Goal: Task Accomplishment & Management: Manage account settings

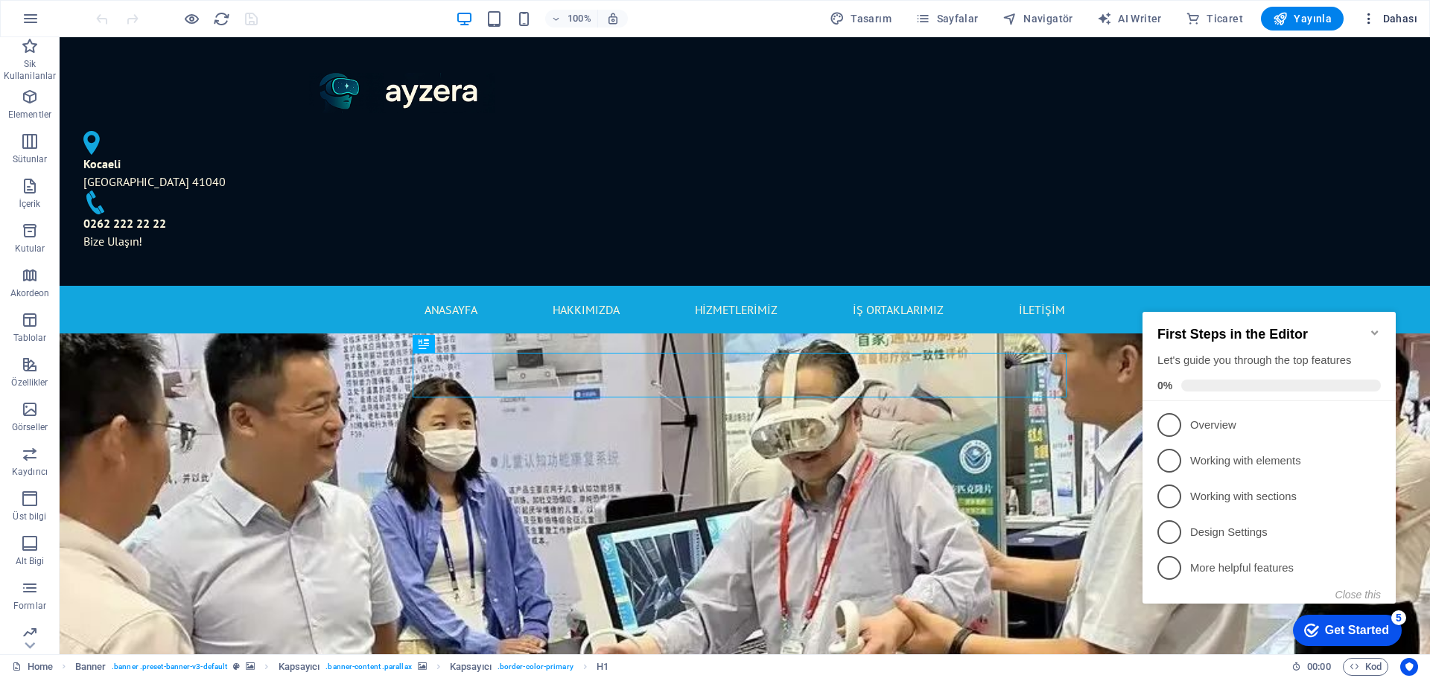
click at [1393, 19] on span "Dahası" at bounding box center [1389, 18] width 56 height 15
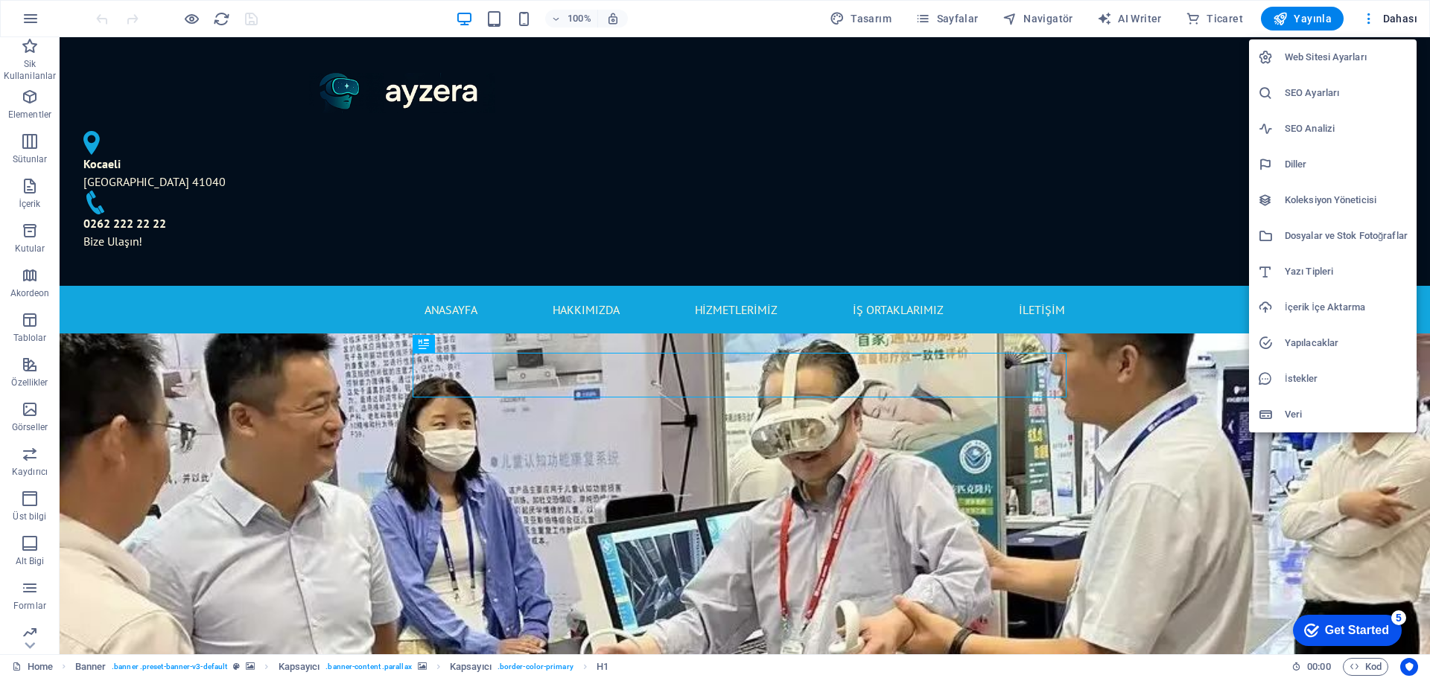
click at [1328, 63] on h6 "Web Sitesi Ayarları" at bounding box center [1345, 57] width 123 height 18
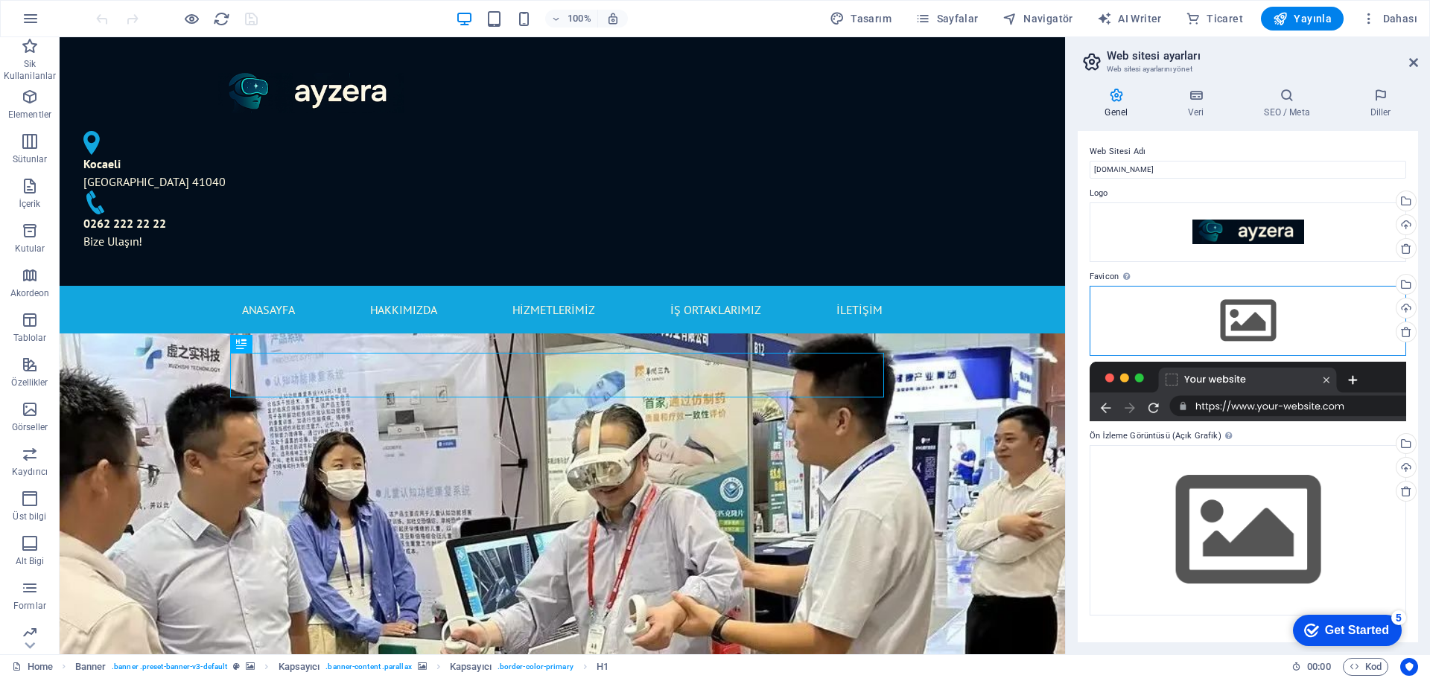
click at [1250, 312] on div "Dosyaları buraya sürükleyin, dosyaları seçmek için tıklayın veya Dosyalardan ya…" at bounding box center [1247, 321] width 316 height 70
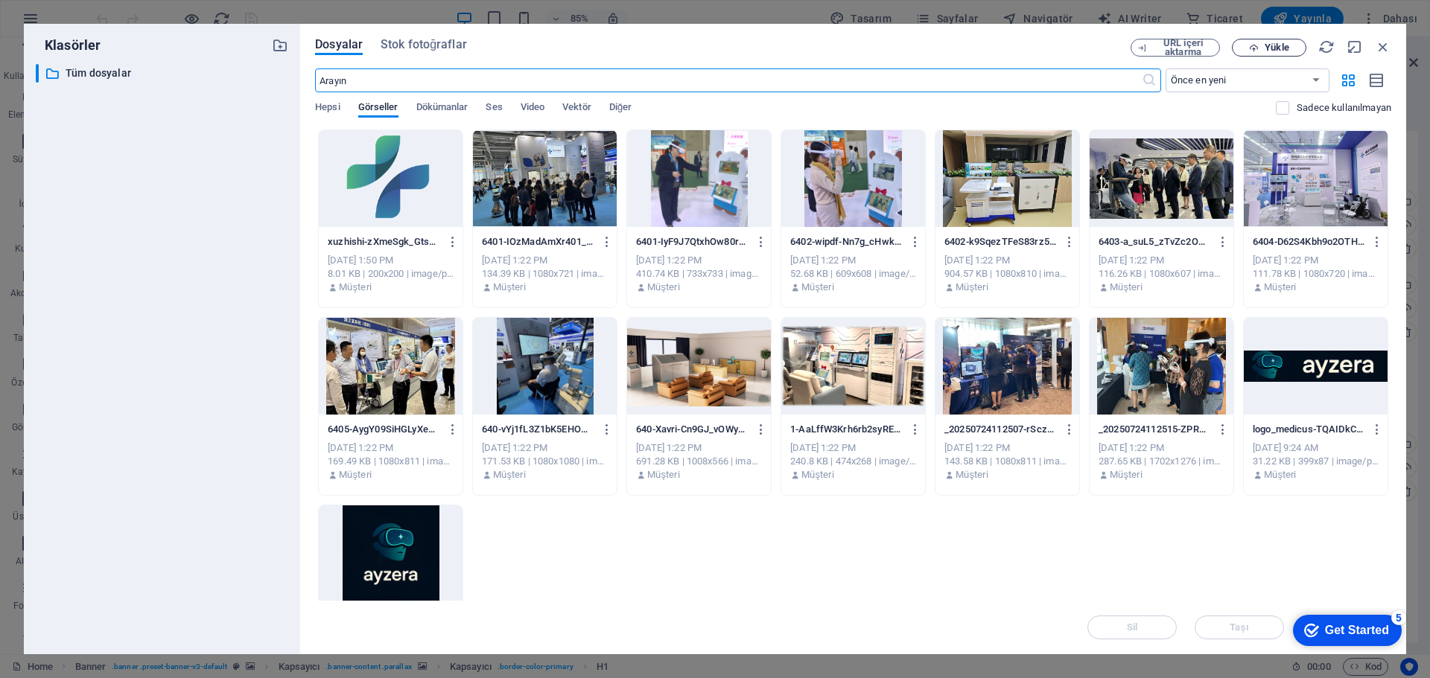
click at [1280, 49] on span "Yükle" at bounding box center [1276, 47] width 24 height 9
click at [1366, 603] on icon "button" at bounding box center [1363, 601] width 17 height 16
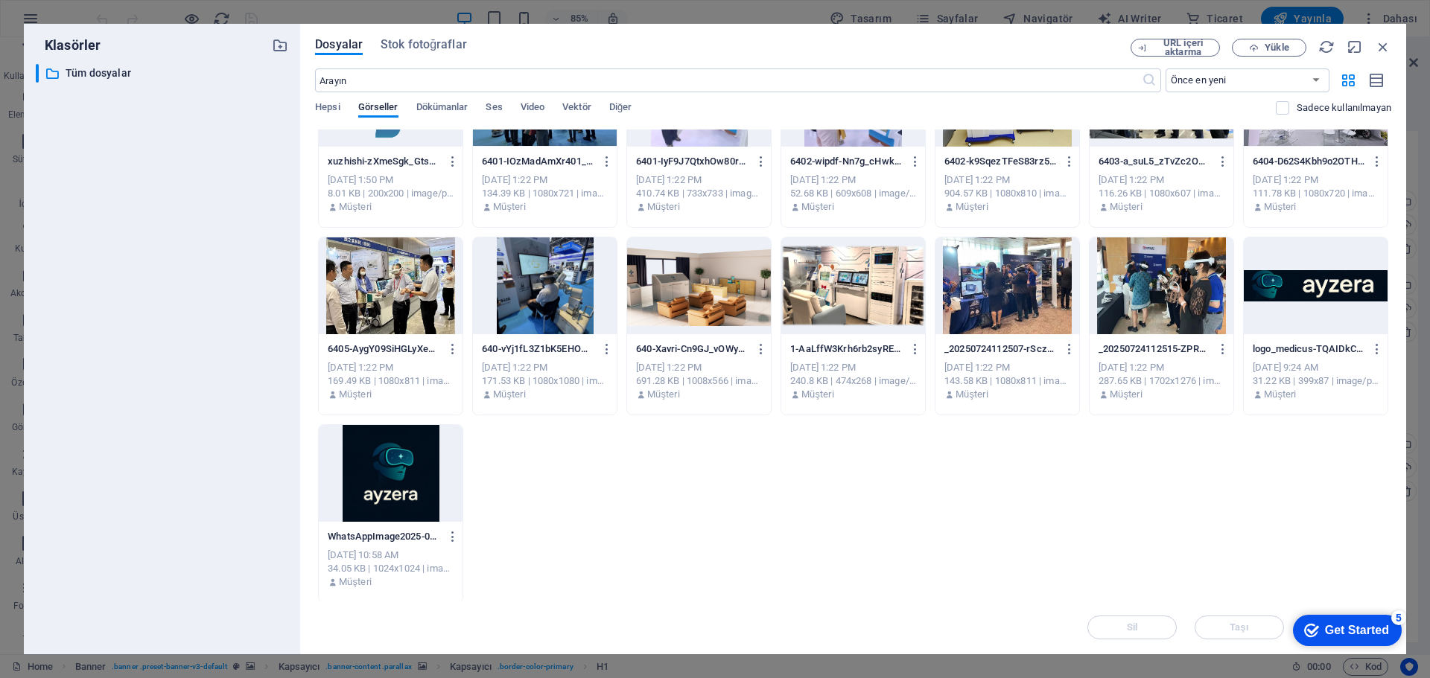
scroll to position [83, 0]
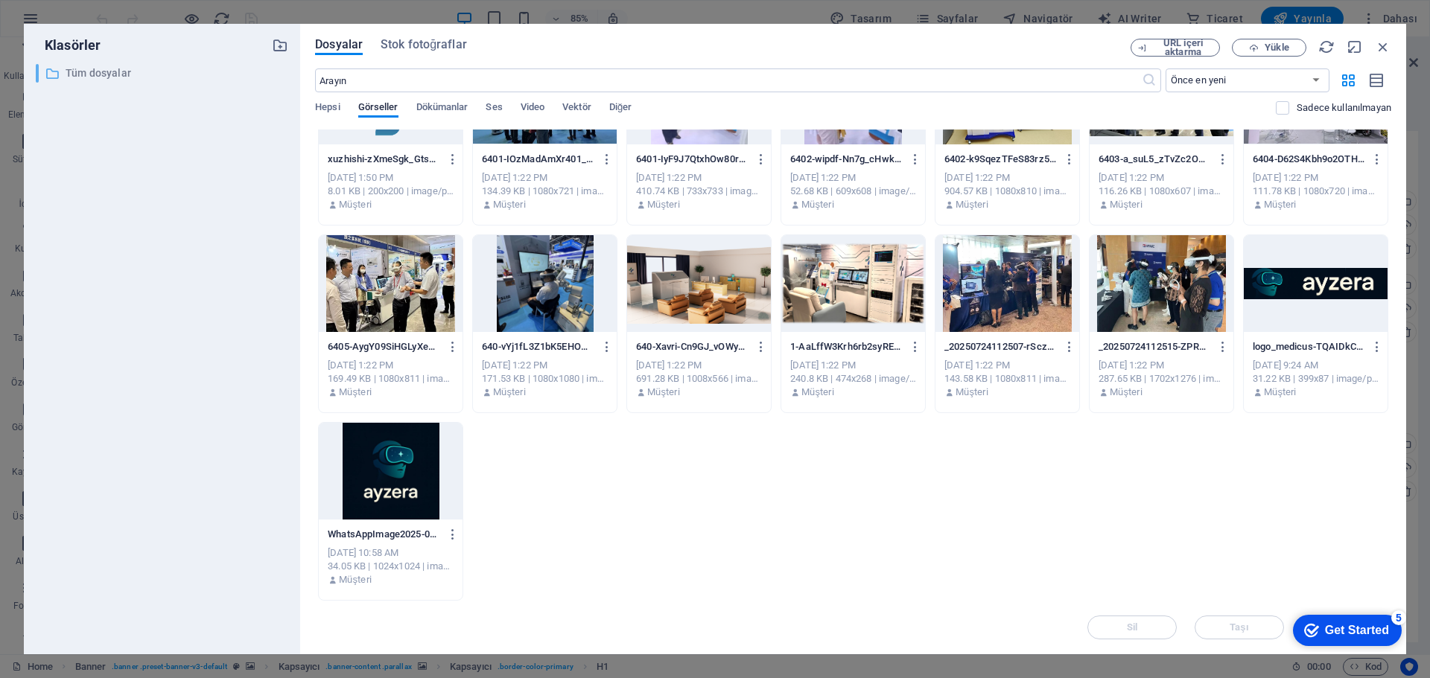
click at [44, 68] on div "​ Tüm dosyalar Tüm dosyalar" at bounding box center [149, 73] width 226 height 19
click at [876, 469] on div "xuzhishi-zXmeSgk_GtswnvfdBhrP5g.png xuzhishi-zXmeSgk_GtswnvfdBhrP5g.png [DATE] …" at bounding box center [853, 324] width 1076 height 554
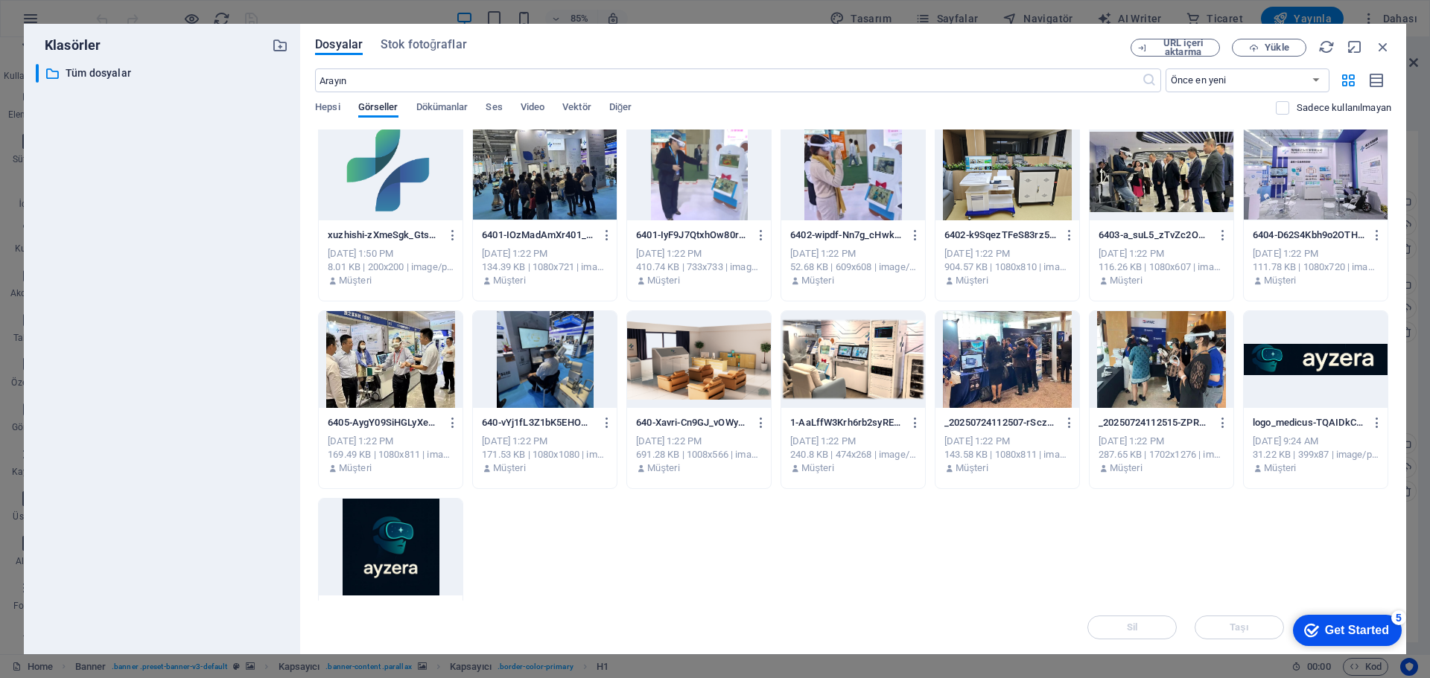
scroll to position [0, 0]
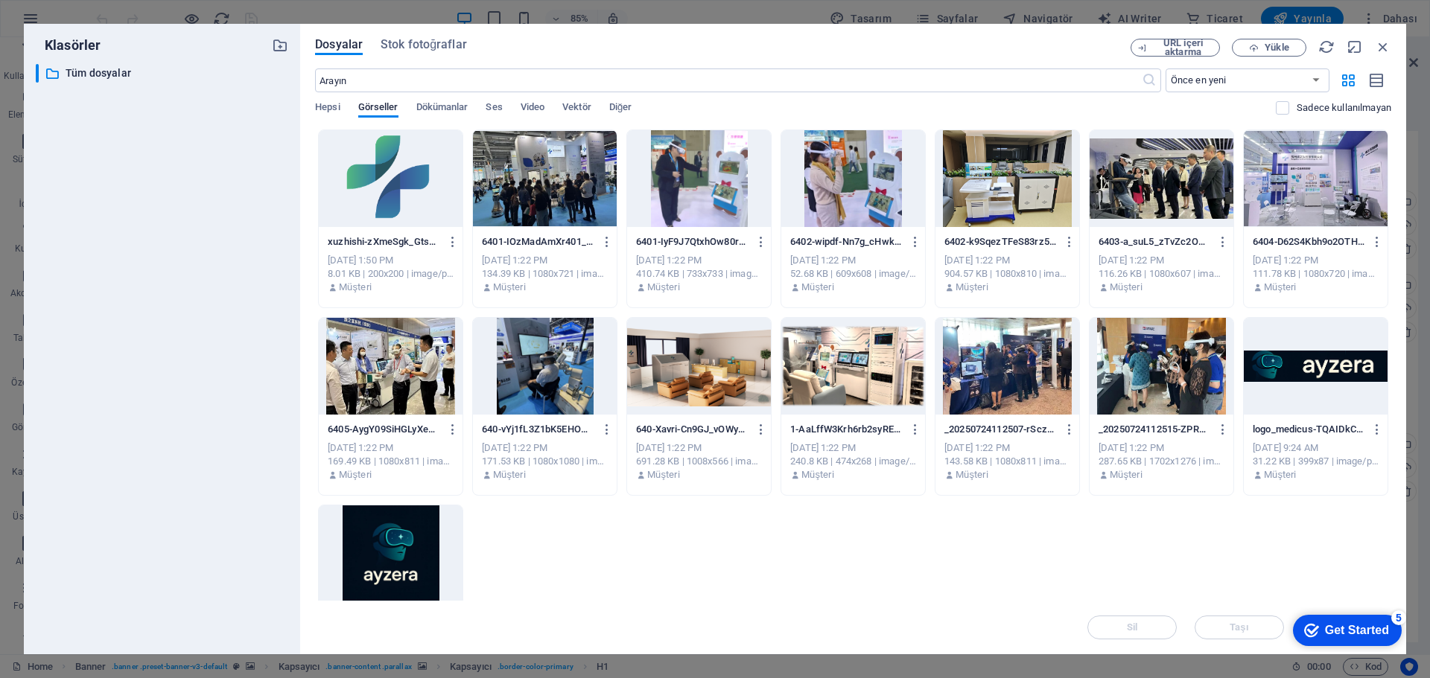
click at [342, 105] on div "Hepsi Görseller Dökümanlar Ses Video Vektör Diğer" at bounding box center [795, 115] width 960 height 28
click at [325, 109] on span "Hepsi" at bounding box center [327, 108] width 25 height 21
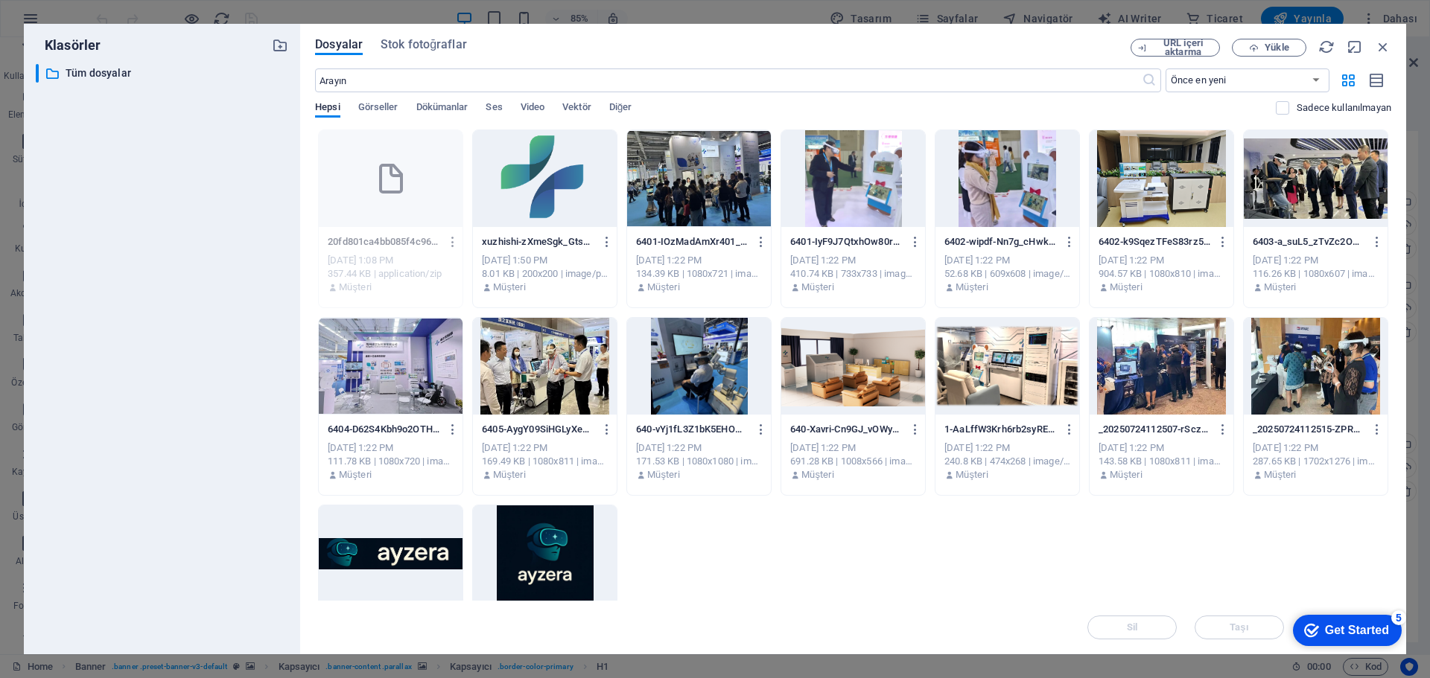
click at [452, 240] on icon "button" at bounding box center [453, 241] width 14 height 13
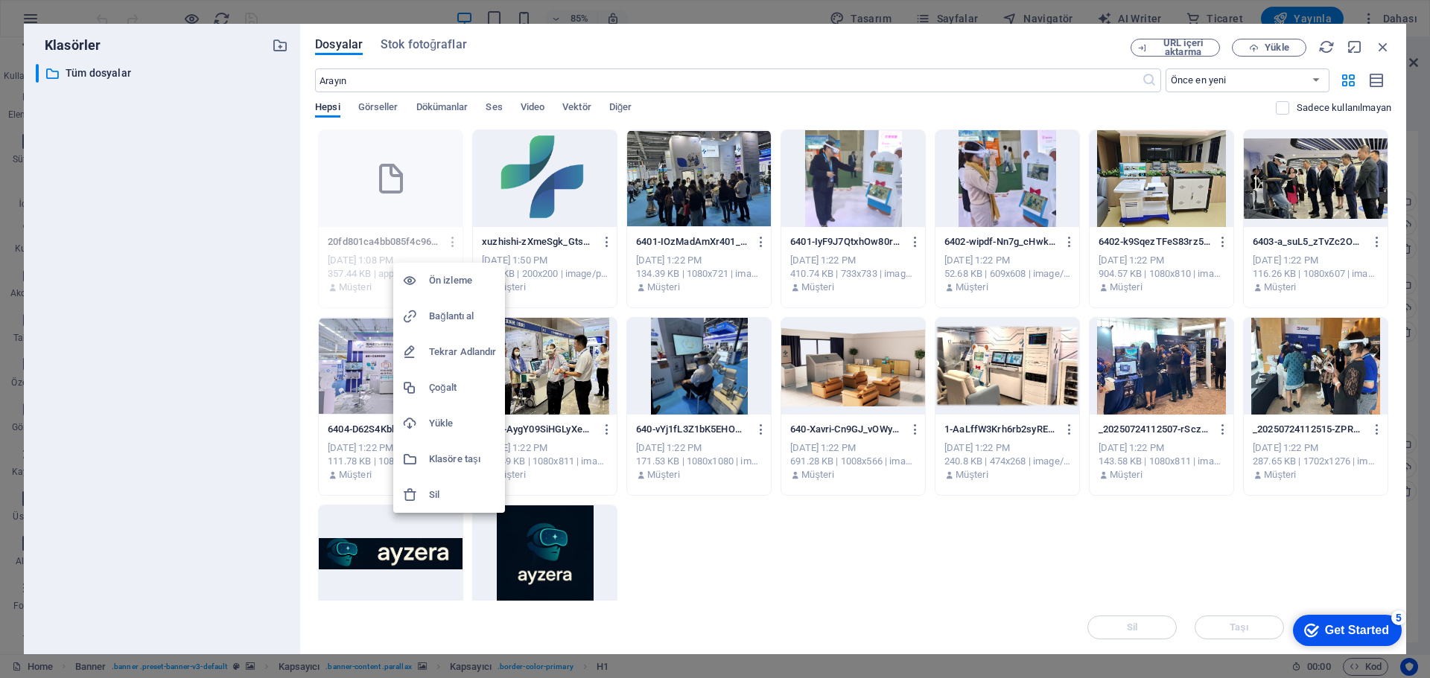
click at [445, 495] on h6 "Sil" at bounding box center [462, 495] width 67 height 18
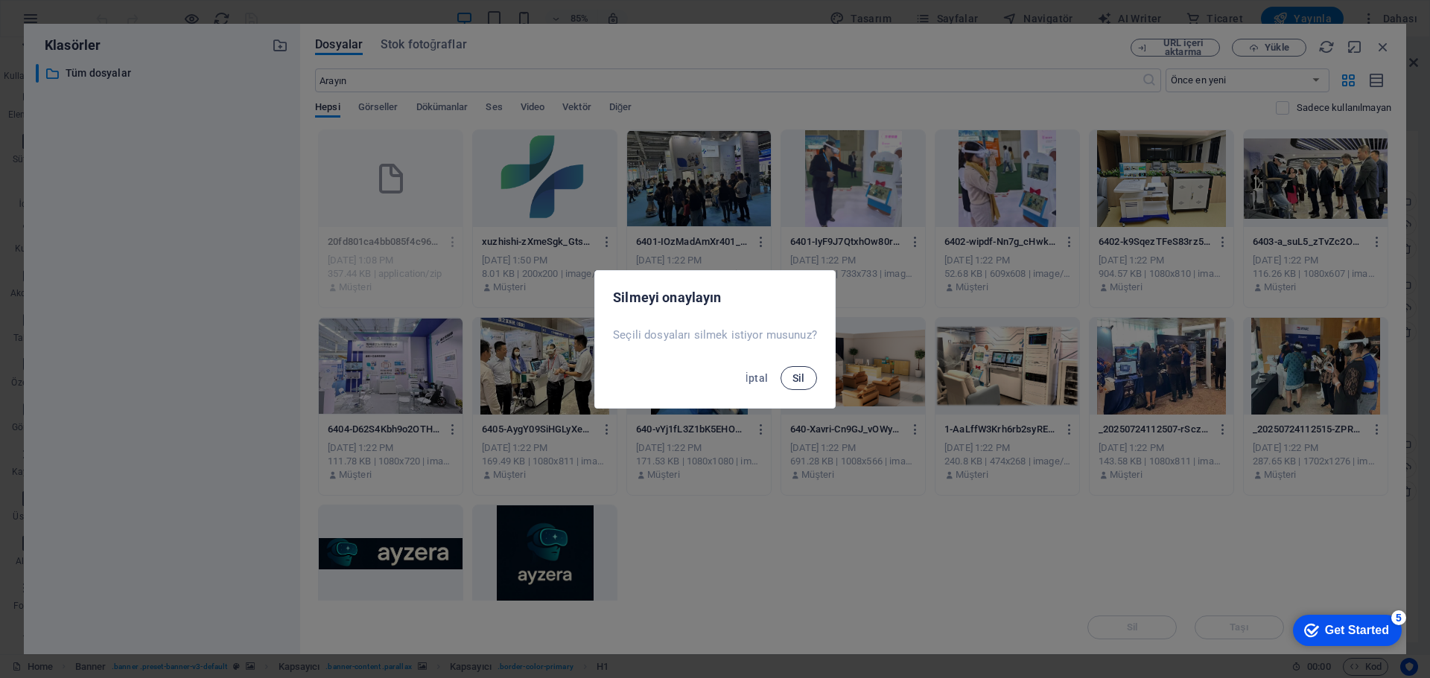
click at [798, 369] on button "Sil" at bounding box center [798, 378] width 36 height 24
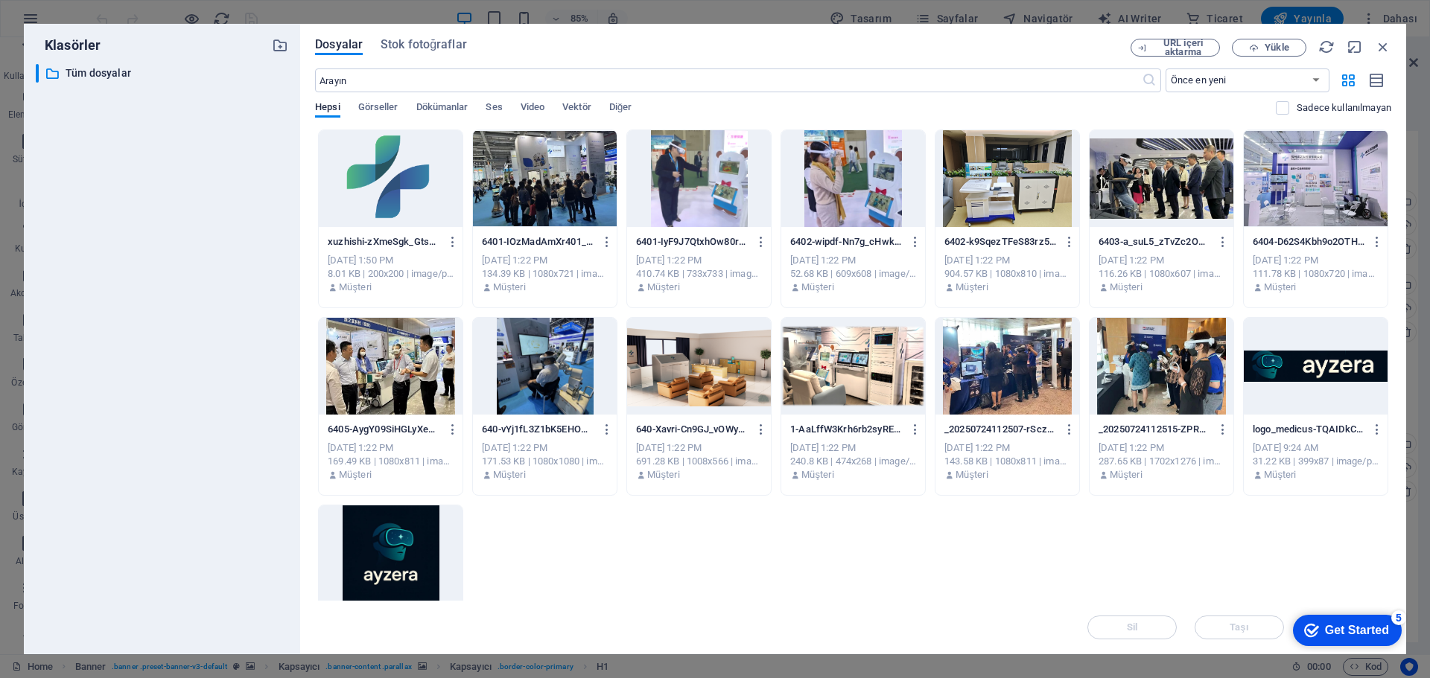
click at [185, 339] on div "​ Tüm dosyalar Tüm dosyalar" at bounding box center [162, 353] width 252 height 579
click at [1282, 48] on span "Yükle" at bounding box center [1276, 47] width 24 height 9
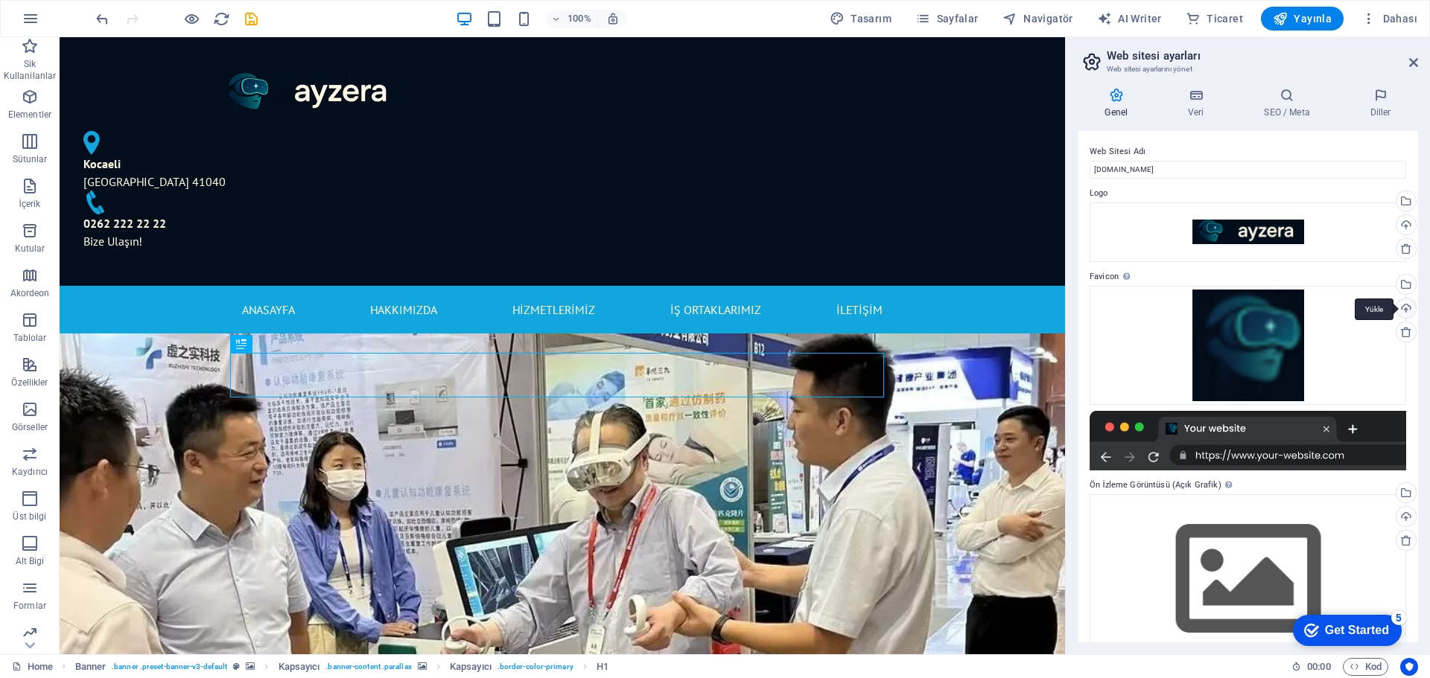
click at [1405, 308] on div "Yükle" at bounding box center [1404, 310] width 22 height 22
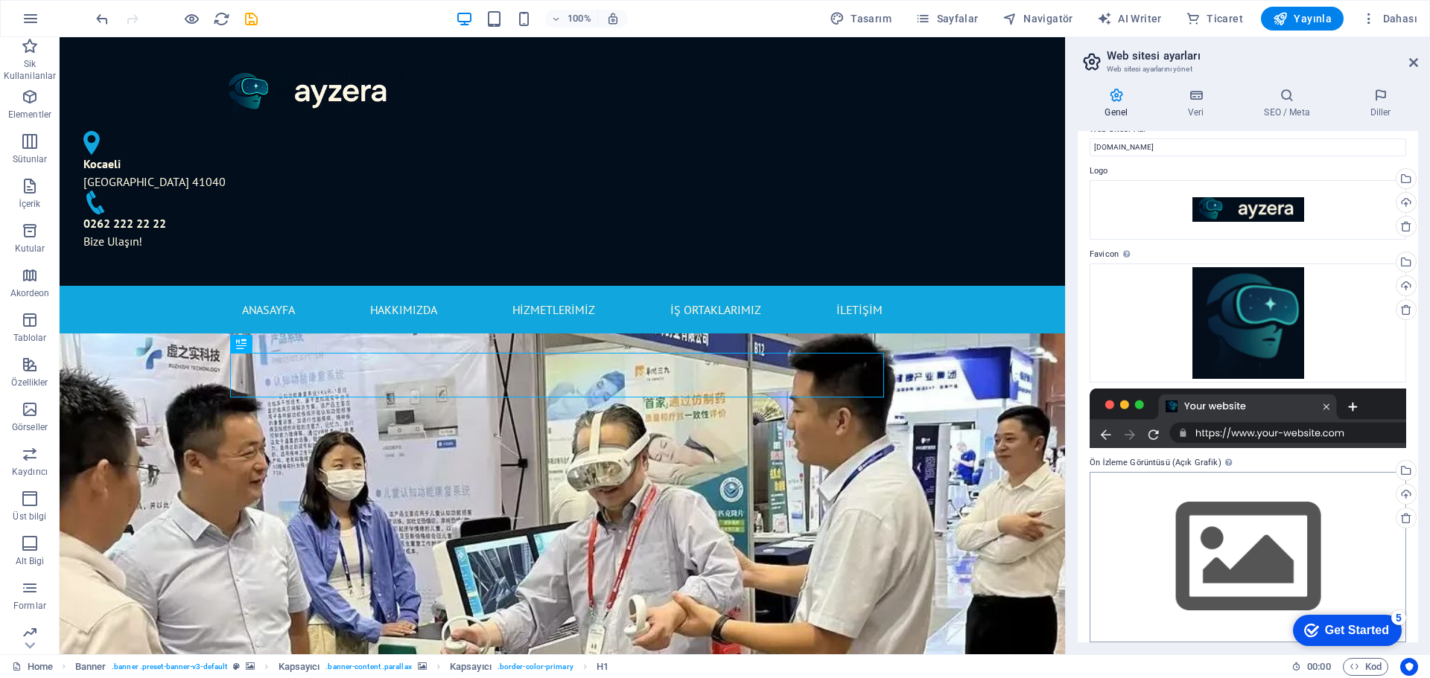
scroll to position [34, 0]
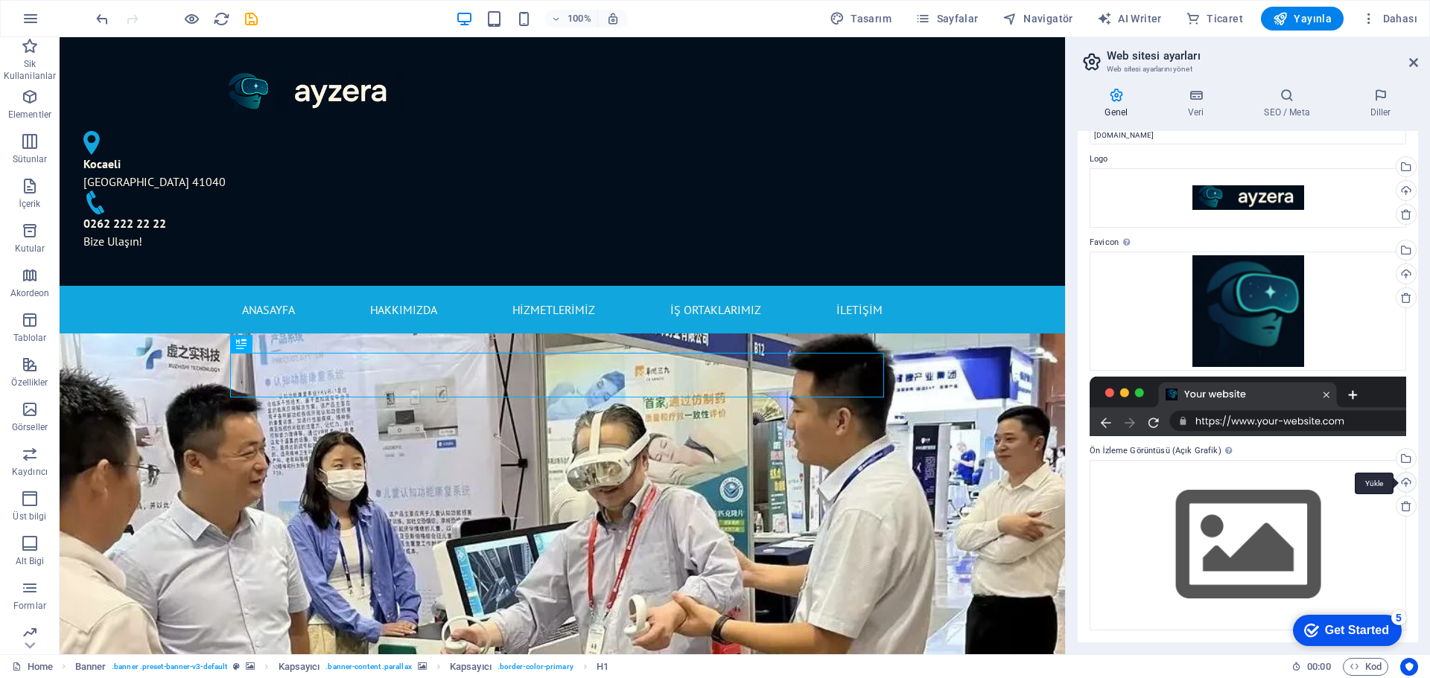
click at [1407, 481] on div "Yükle" at bounding box center [1404, 484] width 22 height 22
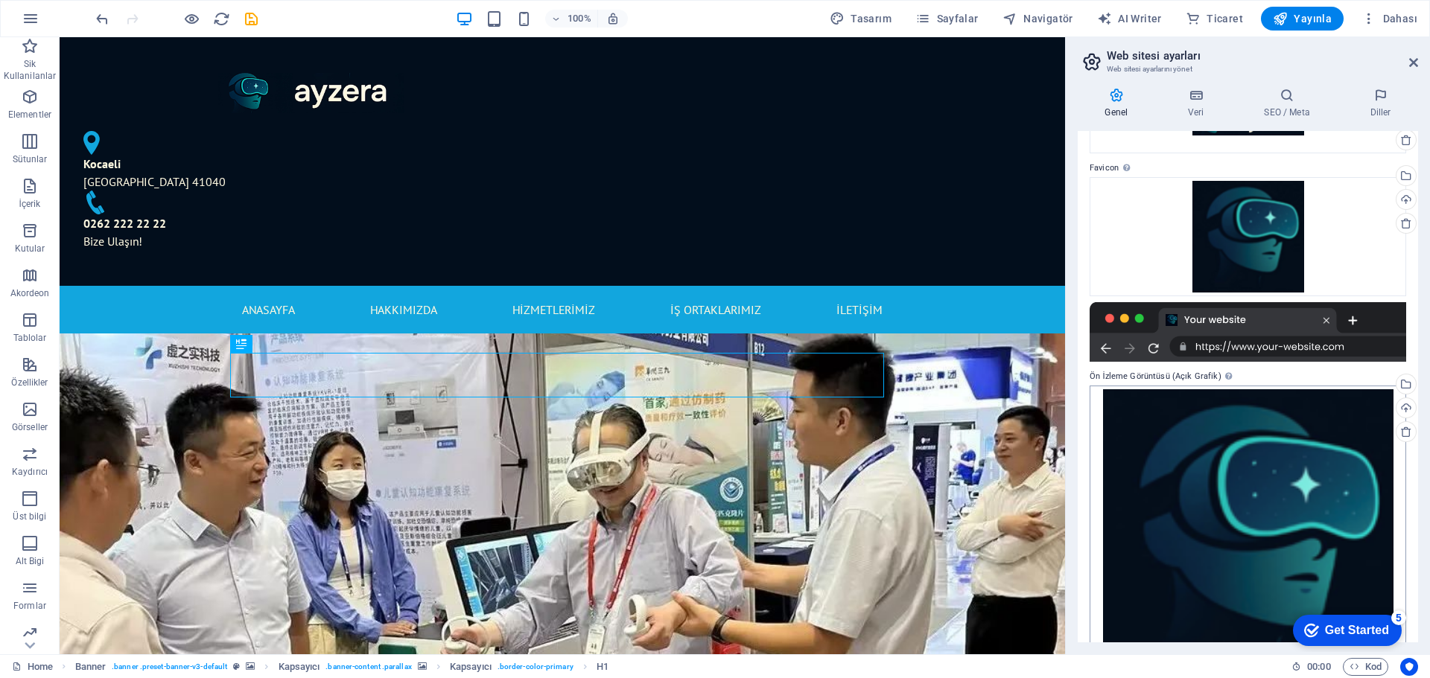
scroll to position [162, 0]
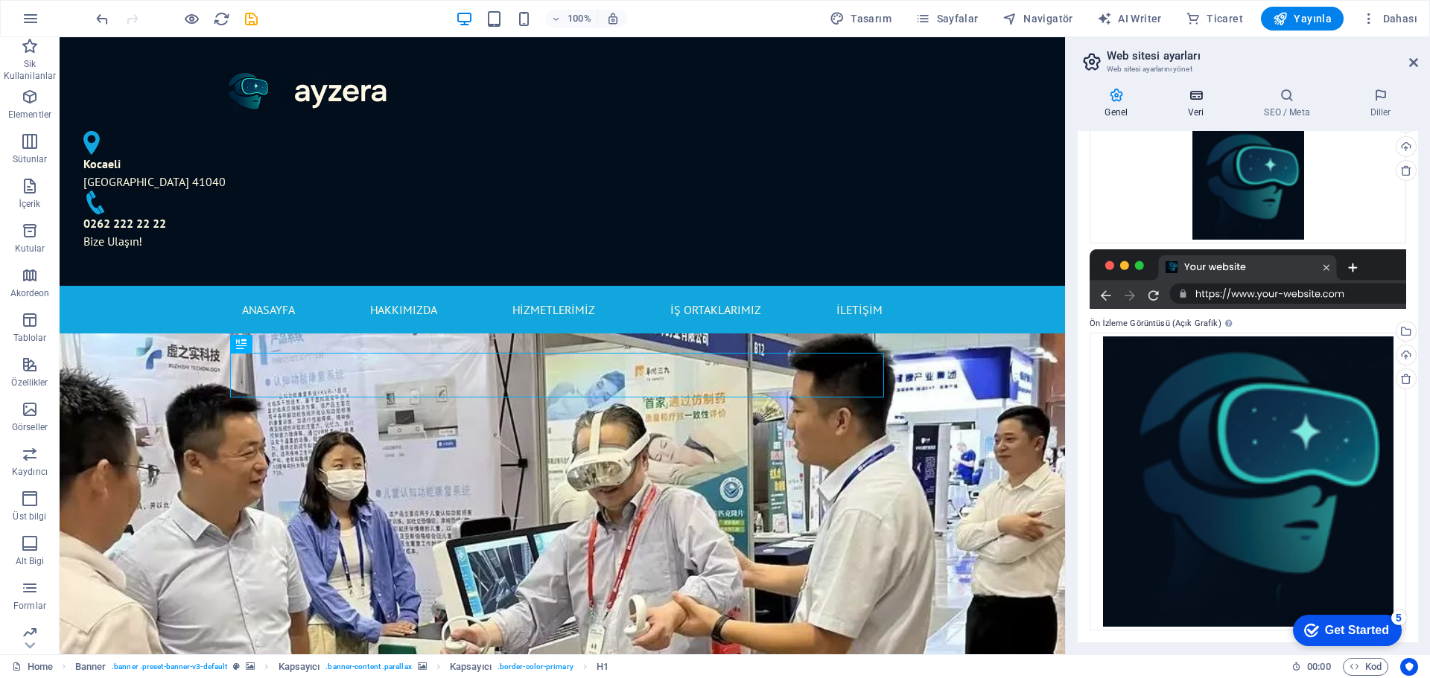
click at [1191, 106] on h4 "Veri" at bounding box center [1199, 103] width 76 height 31
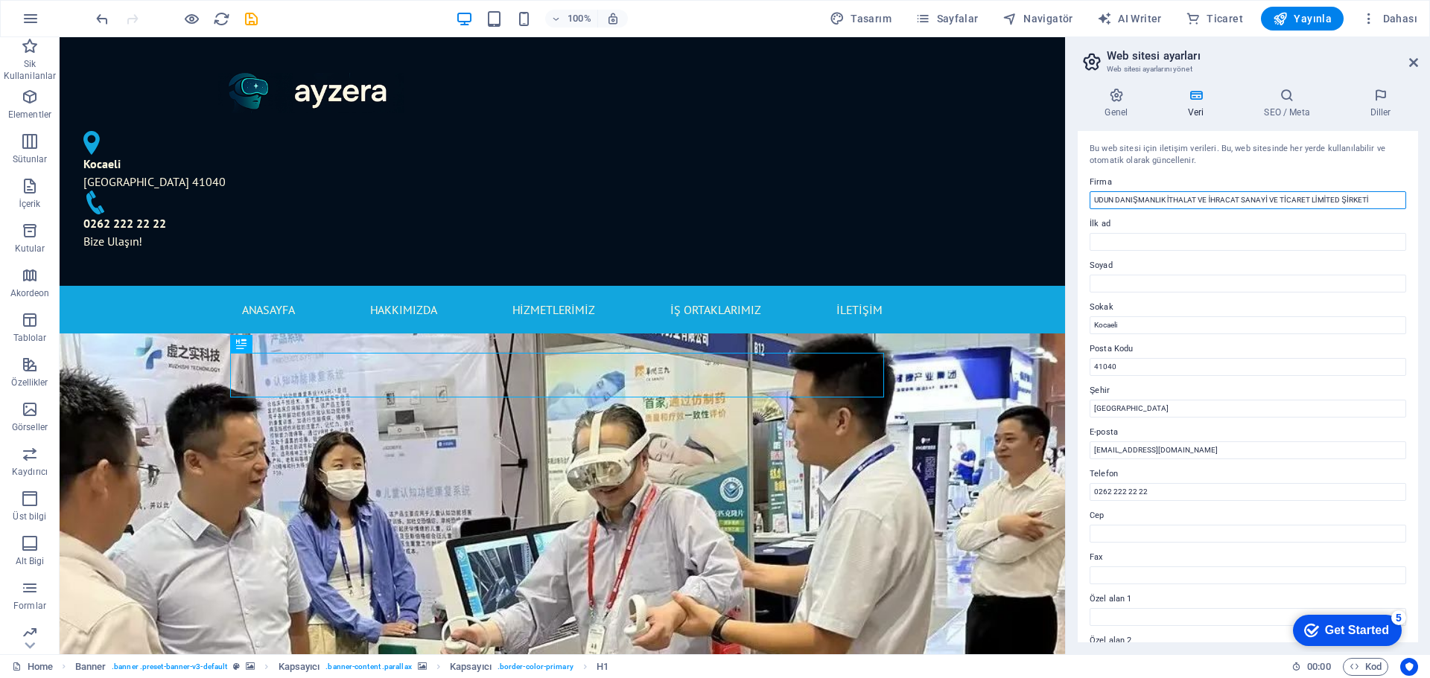
click at [1298, 199] on input "UDUN DANIŞMANLIK İTHALAT VE İHRACAT SANAYİ VE TİCARET LİMİTED ŞİRKETİ" at bounding box center [1247, 200] width 316 height 18
click at [1095, 202] on input "UDUN DANIŞMANLIK İTHALAT VE İHRACAT SANAYİ VE TİCARET LİMİTED ŞİRKETİ" at bounding box center [1247, 200] width 316 height 18
click at [1386, 195] on input "UDUN DANIŞMANLIK İTHALAT VE İHRACAT SANAYİ VE TİCARET LİMİTED ŞİRKETİ" at bounding box center [1247, 200] width 316 height 18
click at [1226, 238] on input "İlk ad" at bounding box center [1247, 242] width 316 height 18
click at [1364, 261] on label "Soyad" at bounding box center [1247, 266] width 316 height 18
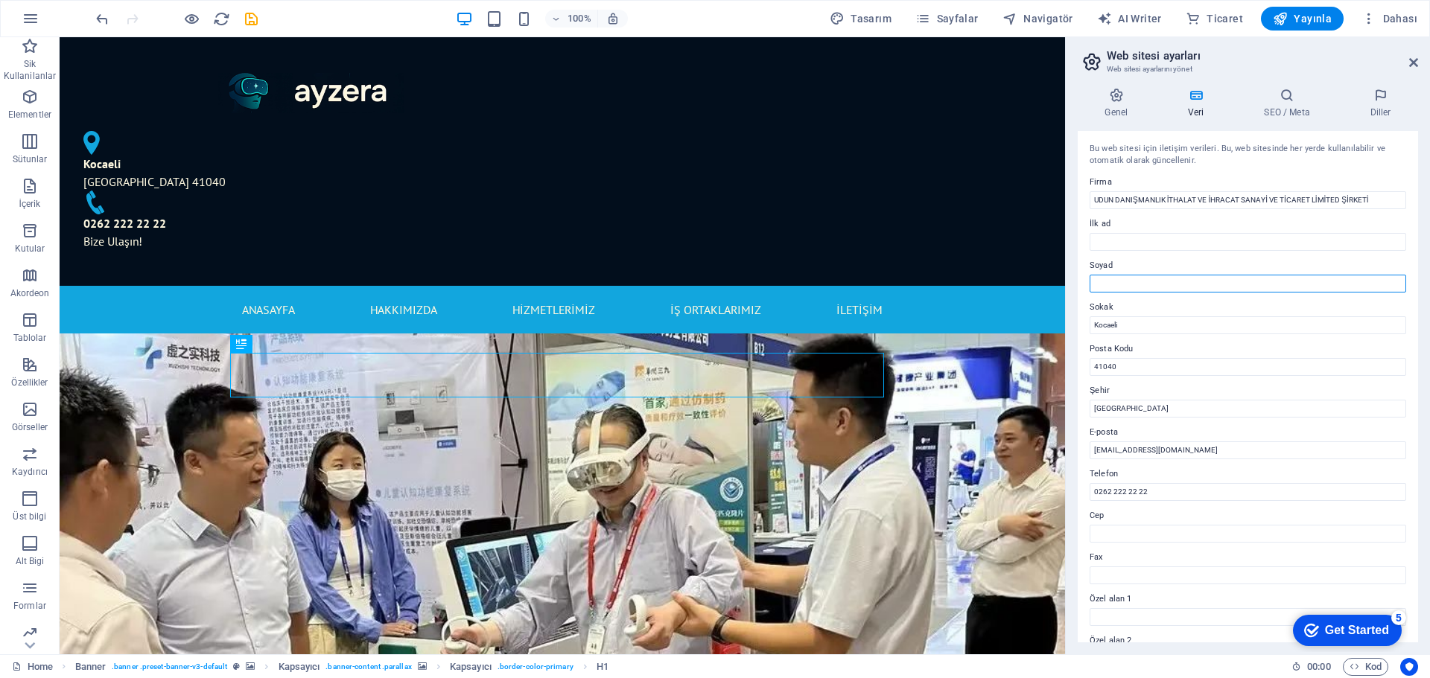
click at [1364, 275] on input "Soyad" at bounding box center [1247, 284] width 316 height 18
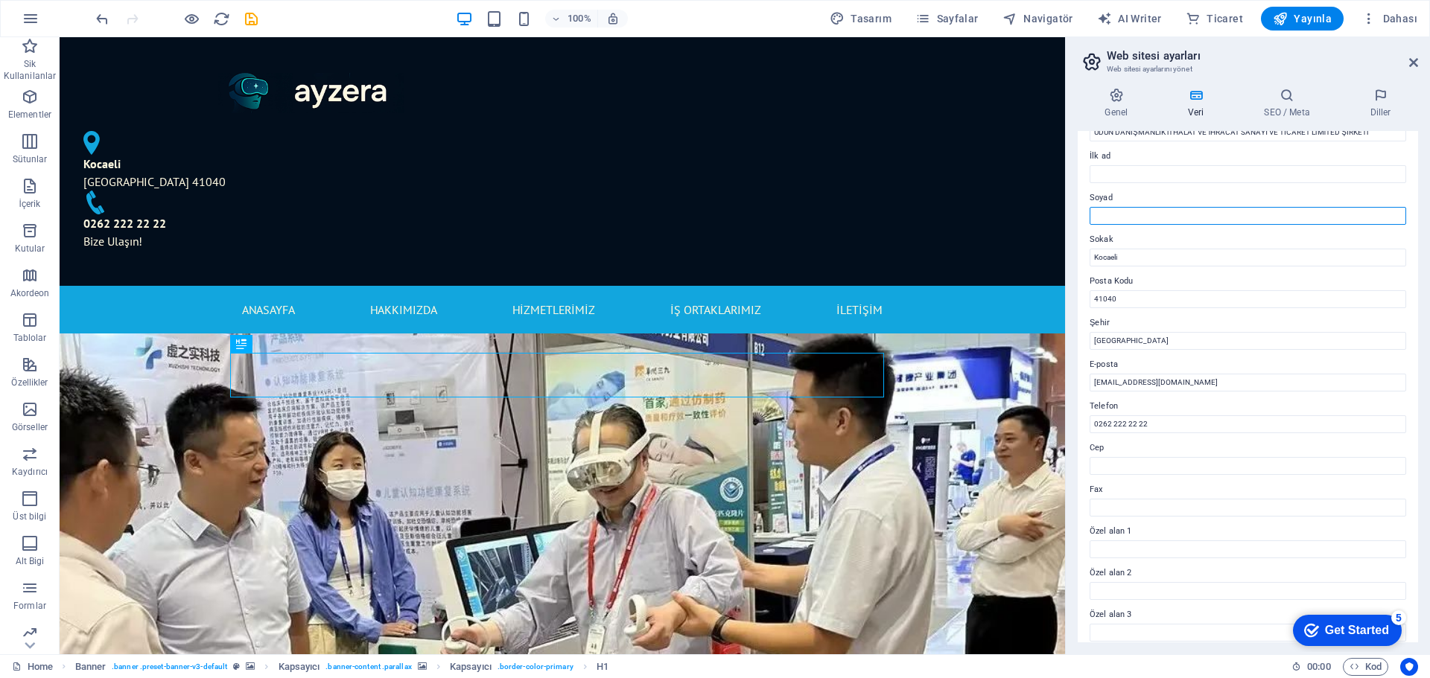
scroll to position [0, 0]
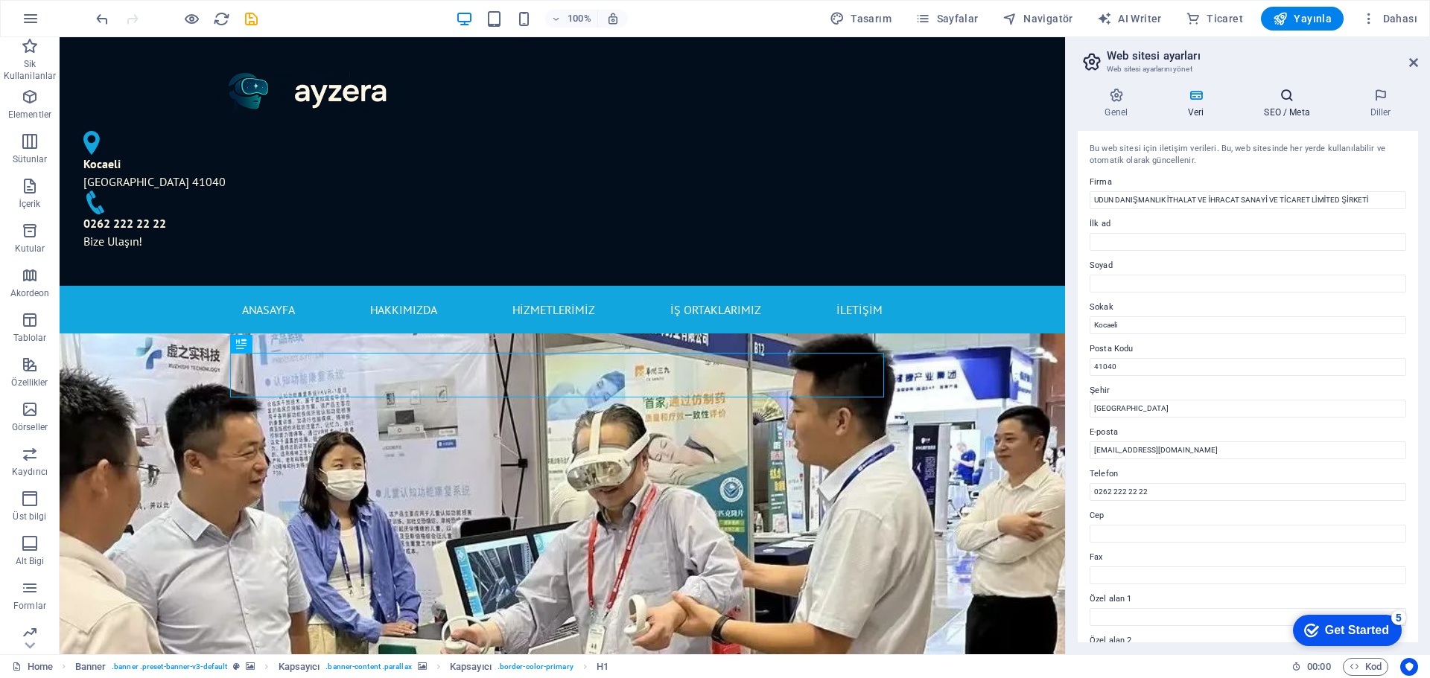
click at [1298, 111] on h4 "SEO / Meta" at bounding box center [1290, 103] width 106 height 31
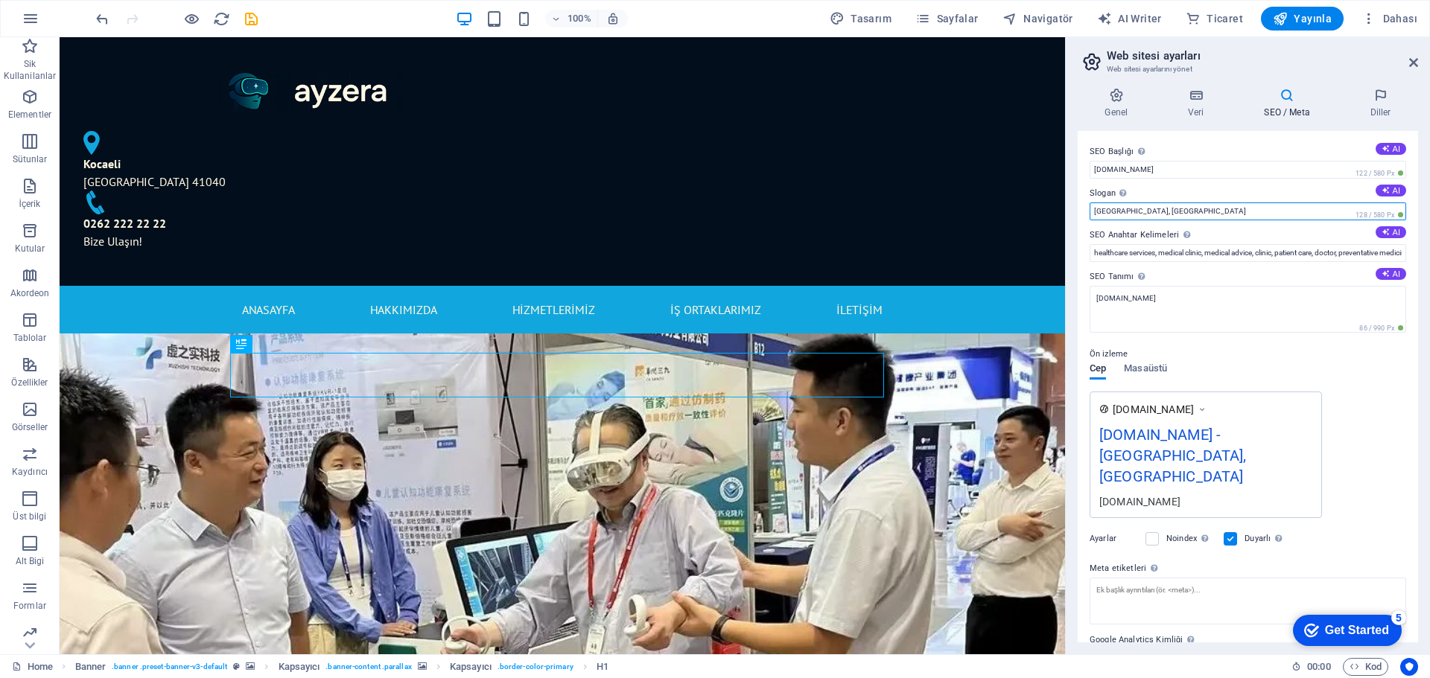
drag, startPoint x: 1161, startPoint y: 208, endPoint x: 1065, endPoint y: 206, distance: 96.1
click at [1065, 206] on aside "Web sitesi ayarları Web sitesi ayarlarını yönet Genel Veri SEO / Meta Diller We…" at bounding box center [1247, 345] width 365 height 617
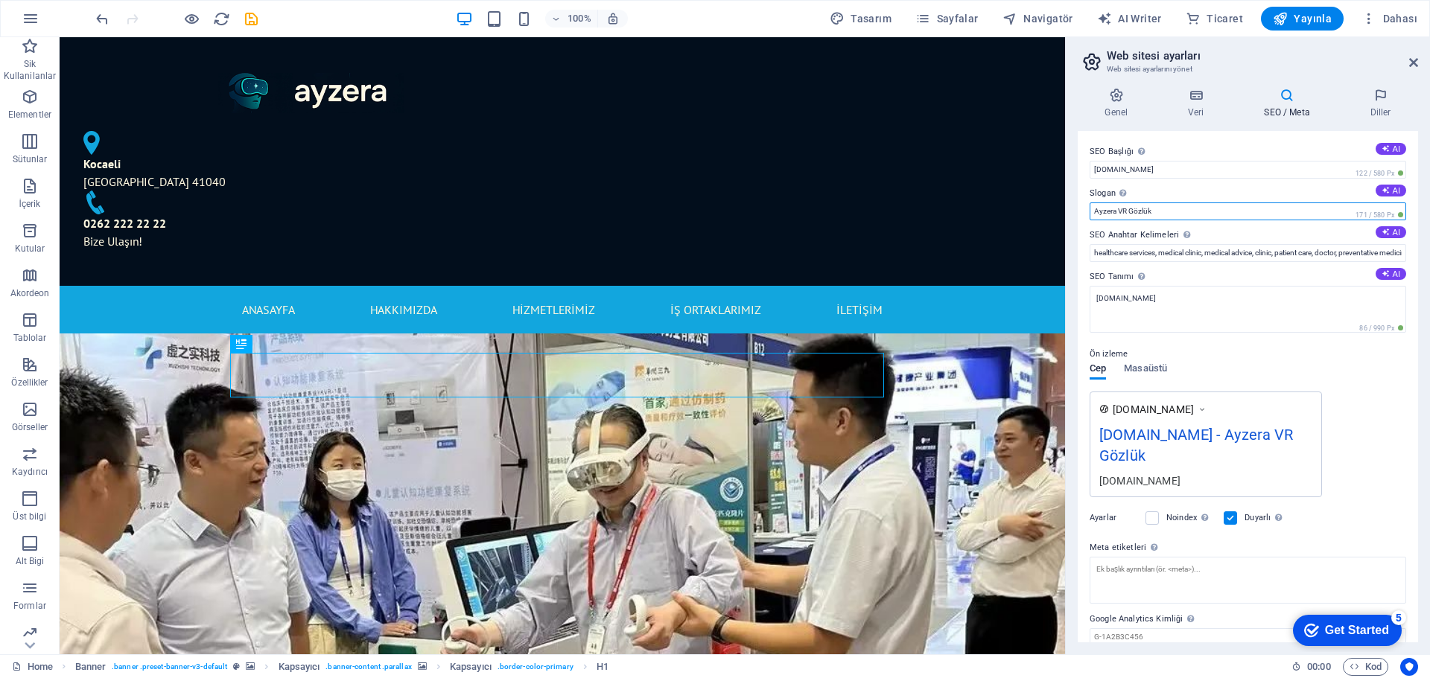
click at [1116, 212] on input "Ayzera VR Gözlük" at bounding box center [1247, 212] width 316 height 18
type input "Ayzera - VR Gözlükle Tedavi"
drag, startPoint x: 1094, startPoint y: 253, endPoint x: 1429, endPoint y: 267, distance: 335.3
click at [1429, 267] on div "Genel Veri SEO / Meta Diller Web Sitesi Adı [DOMAIN_NAME] Logo Dosyaları buraya…" at bounding box center [1247, 365] width 364 height 579
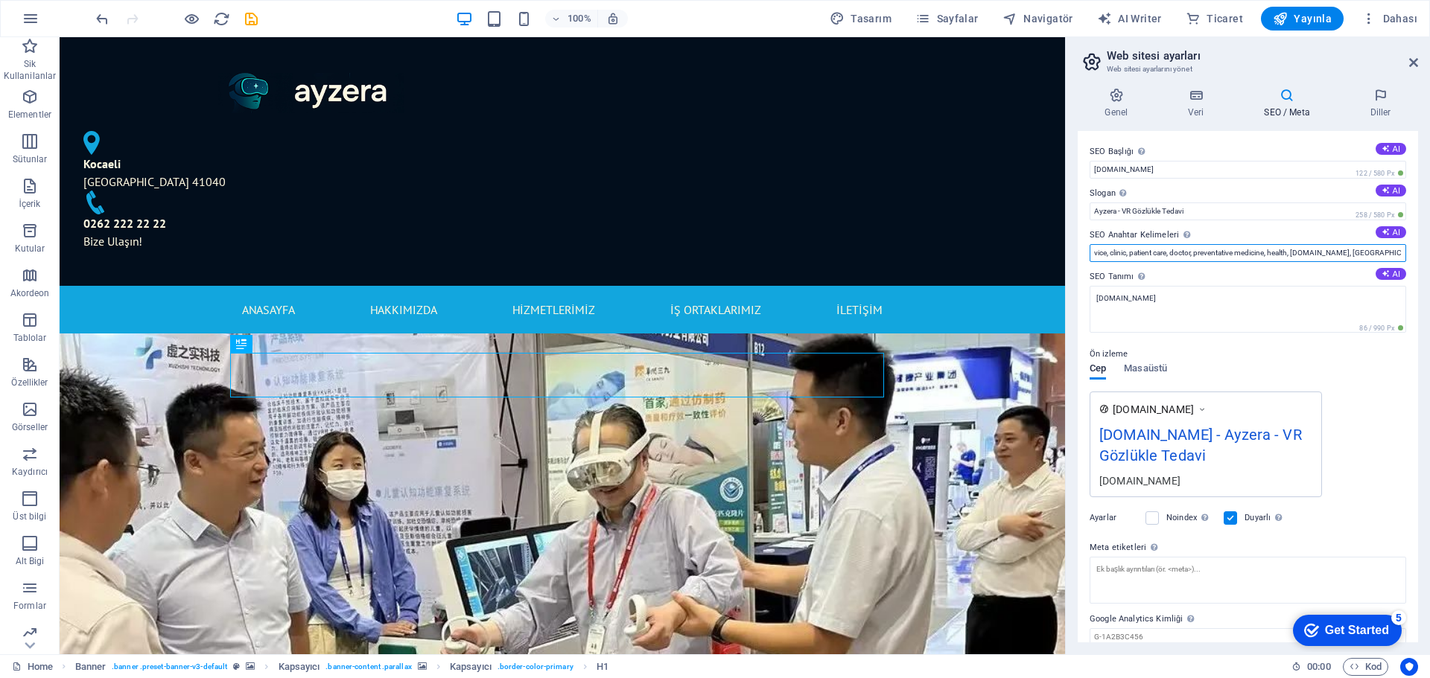
click at [1310, 255] on input "healthcare services, medical clinic, medical advice, clinic, patient care, doct…" at bounding box center [1247, 253] width 316 height 18
drag, startPoint x: 1363, startPoint y: 291, endPoint x: 540, endPoint y: 287, distance: 822.7
click at [1173, 246] on input "healthcare services, medical clinic, medical advice, clinic, patient care, doct…" at bounding box center [1247, 253] width 316 height 18
drag, startPoint x: 1375, startPoint y: 286, endPoint x: 997, endPoint y: 261, distance: 379.0
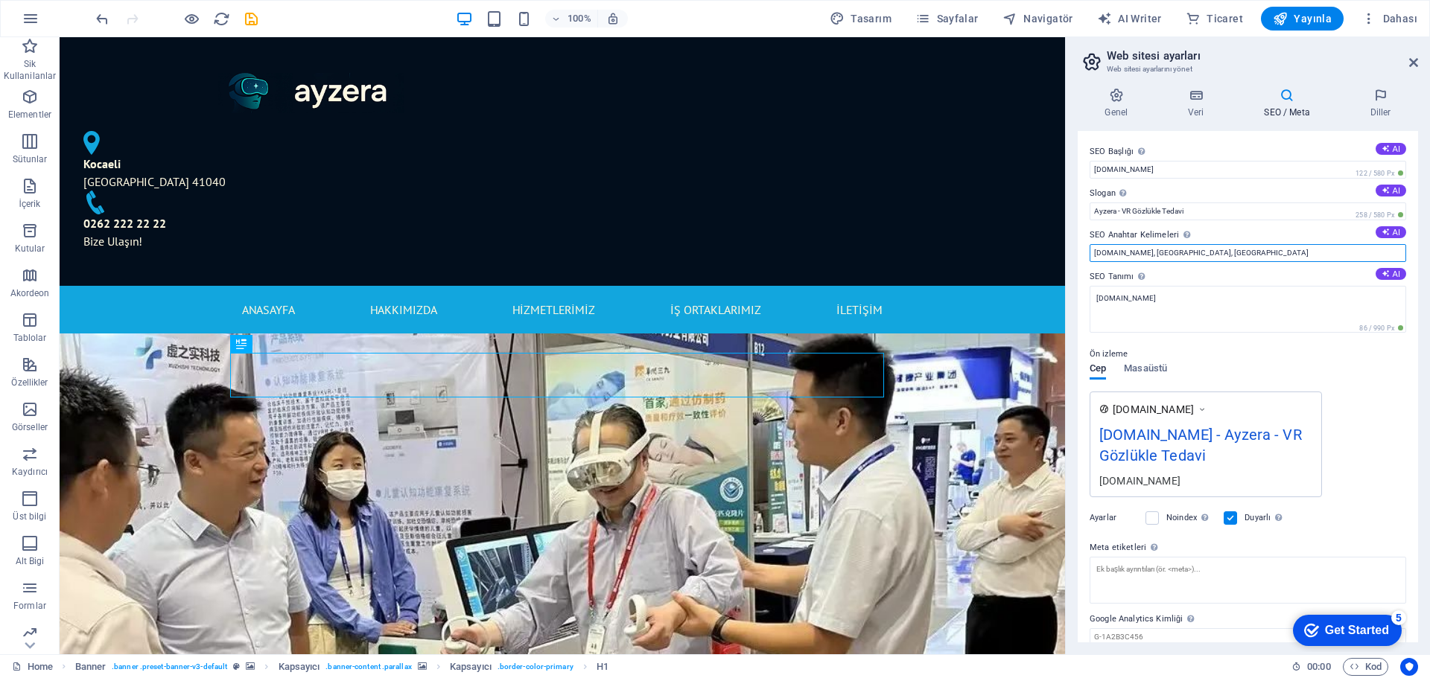
drag, startPoint x: 1141, startPoint y: 253, endPoint x: 1339, endPoint y: 240, distance: 197.7
click at [1349, 241] on div "SEO Anahtar Kelimeleri Web siteni temsil eden virgülle ayrılmış anahtar kelime …" at bounding box center [1247, 244] width 316 height 36
type input "[DOMAIN_NAME], vr, vr gözlük, vr gozluk, vr tedavi, vr alzeimer"
click at [1383, 269] on button "AI" at bounding box center [1390, 274] width 31 height 12
type textarea "Sanal gerçeklik ile innovatif sağlık çözümleri sunan AYZERA, Türkiyede öncü hiz…"
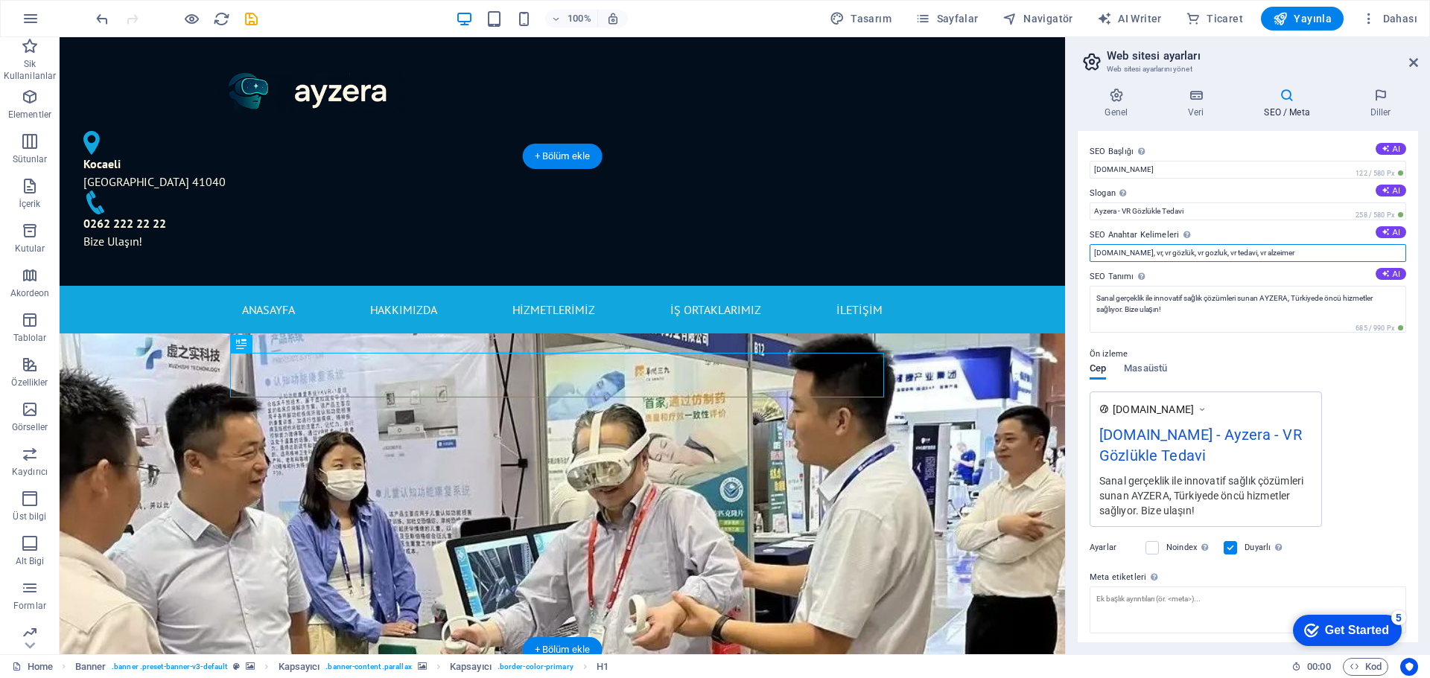
drag, startPoint x: 1384, startPoint y: 284, endPoint x: 1029, endPoint y: 249, distance: 356.9
click at [1381, 232] on icon at bounding box center [1385, 232] width 8 height 8
click at [1259, 254] on input "sanal gerçeklik, tıp teknolojileri, bilişsel fonksiyon değerlendirme, yenilikçi…" at bounding box center [1247, 253] width 316 height 18
paste input "[DOMAIN_NAME], vr, vr gözlük, vr gozluk, vr tedavi, vr alzeimer"
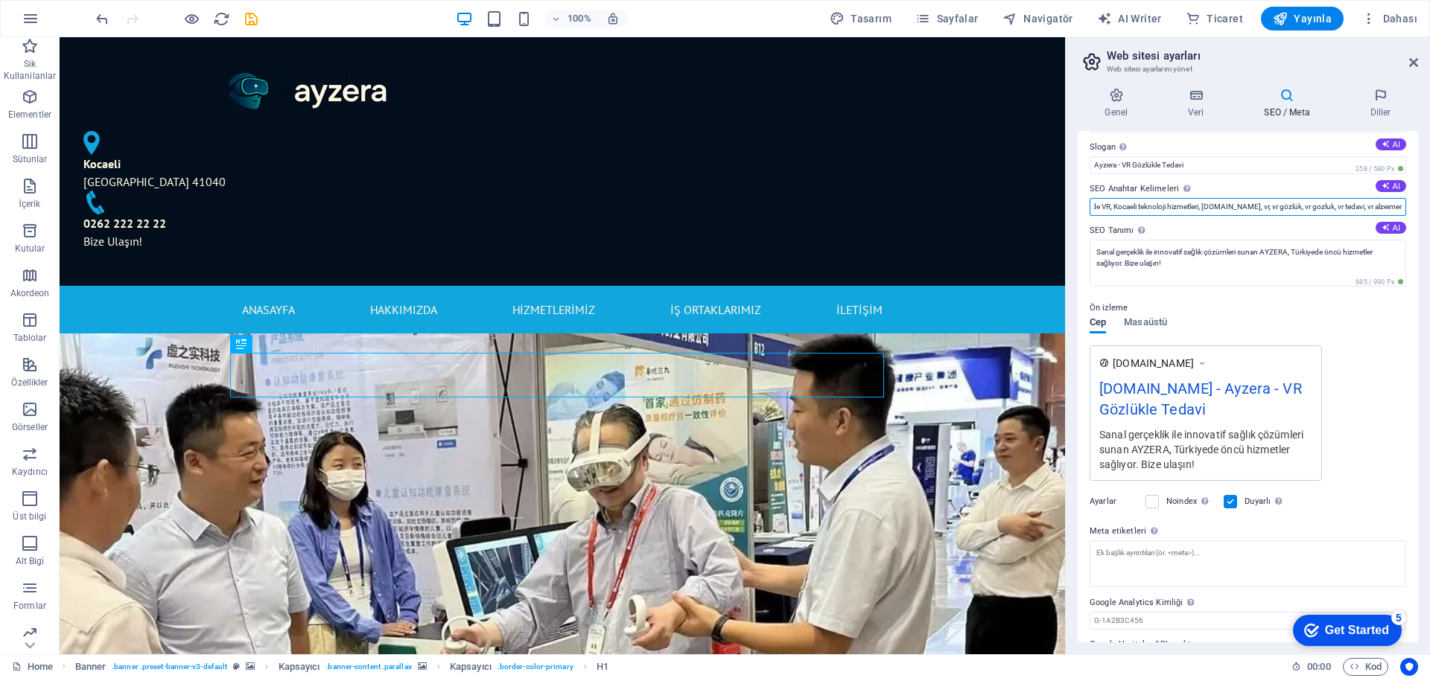
scroll to position [87, 0]
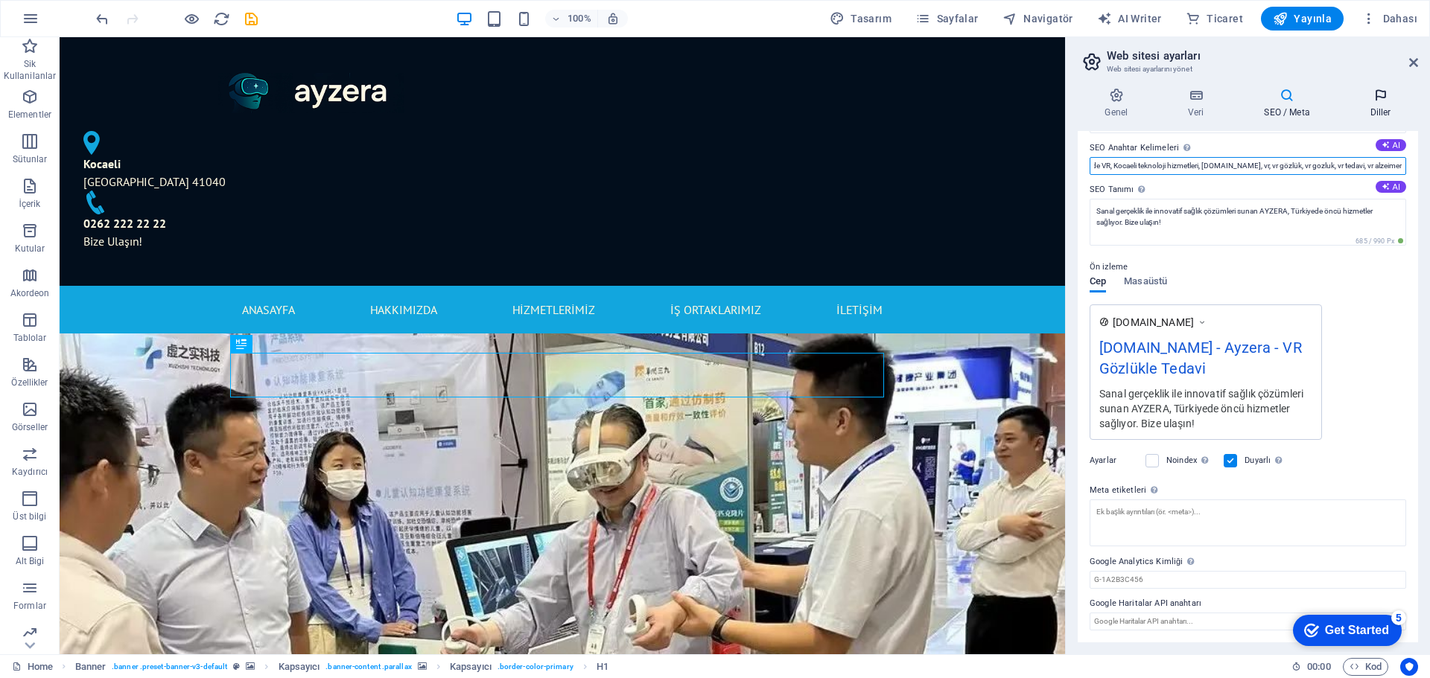
type input "sanal gerçeklik, tıp teknolojileri, bilişsel fonksiyon değerlendirme, yenilikçi…"
click at [1377, 106] on h4 "Diller" at bounding box center [1379, 103] width 75 height 31
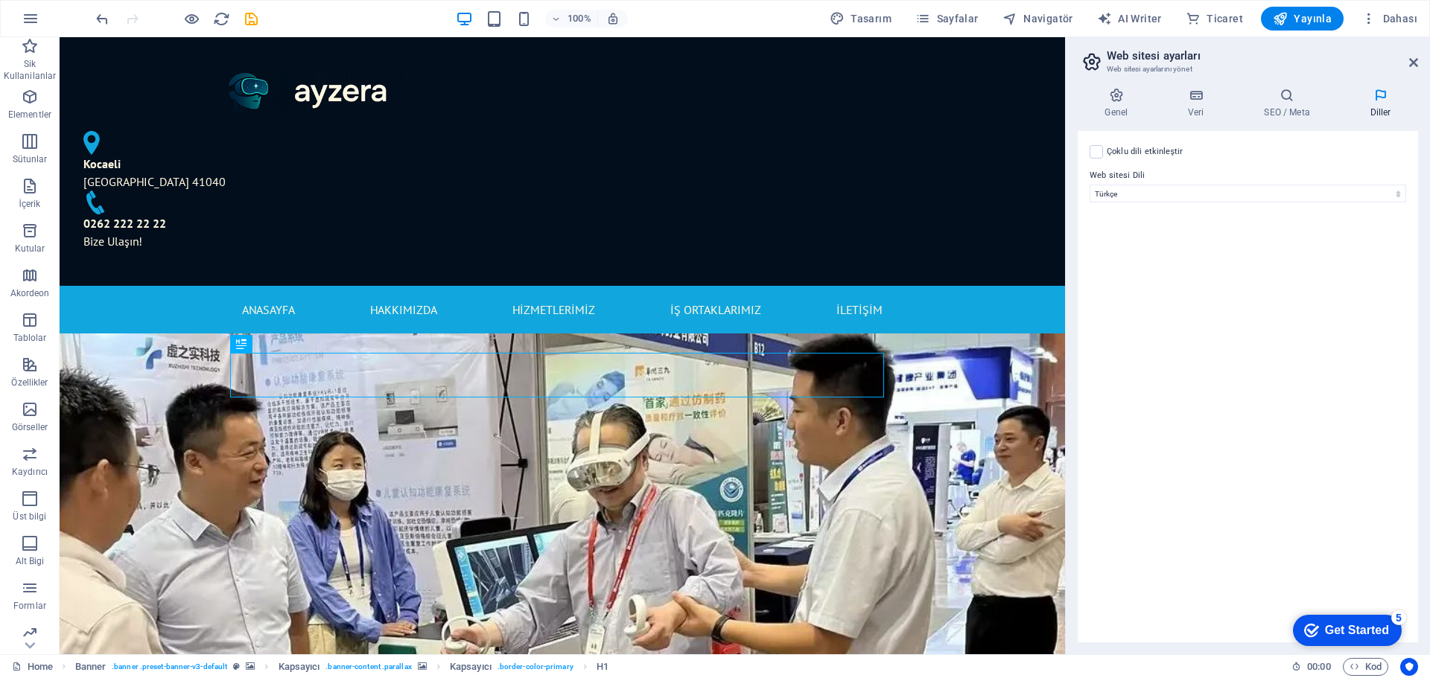
click at [1377, 624] on div "Get Started" at bounding box center [1357, 630] width 64 height 13
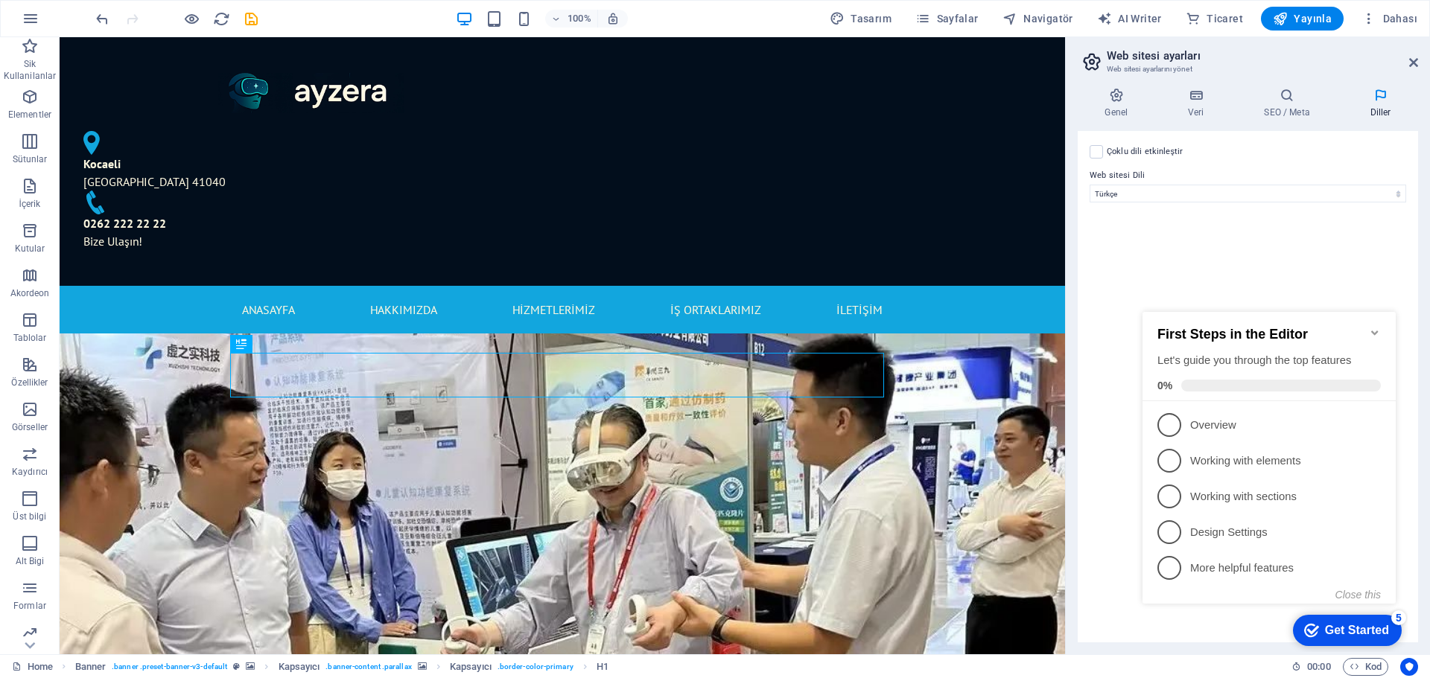
click at [1365, 628] on div "Get Started" at bounding box center [1357, 630] width 64 height 13
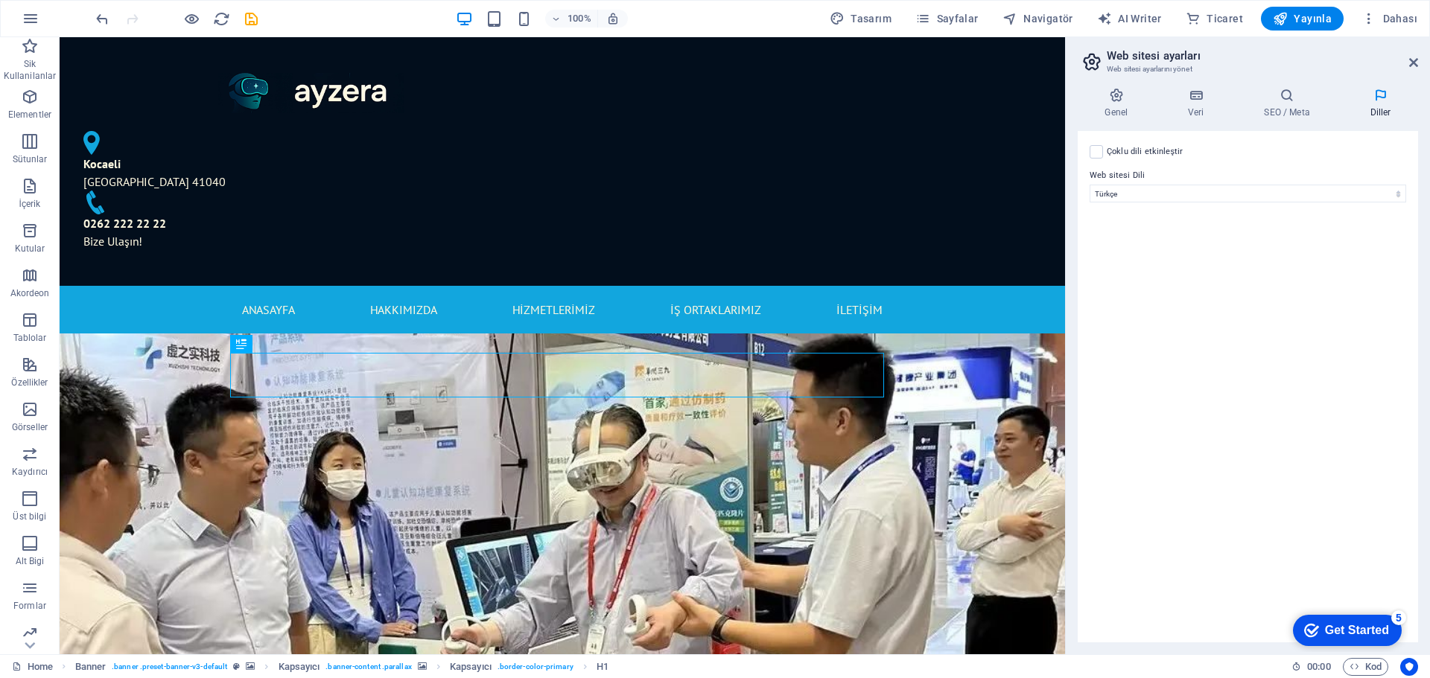
click at [1420, 66] on aside "Web sitesi ayarları Web sitesi ayarlarını yönet Genel Veri SEO / Meta Diller We…" at bounding box center [1247, 345] width 365 height 617
drag, startPoint x: 1414, startPoint y: 63, endPoint x: 1347, endPoint y: 33, distance: 73.3
click at [1414, 63] on icon at bounding box center [1413, 63] width 9 height 12
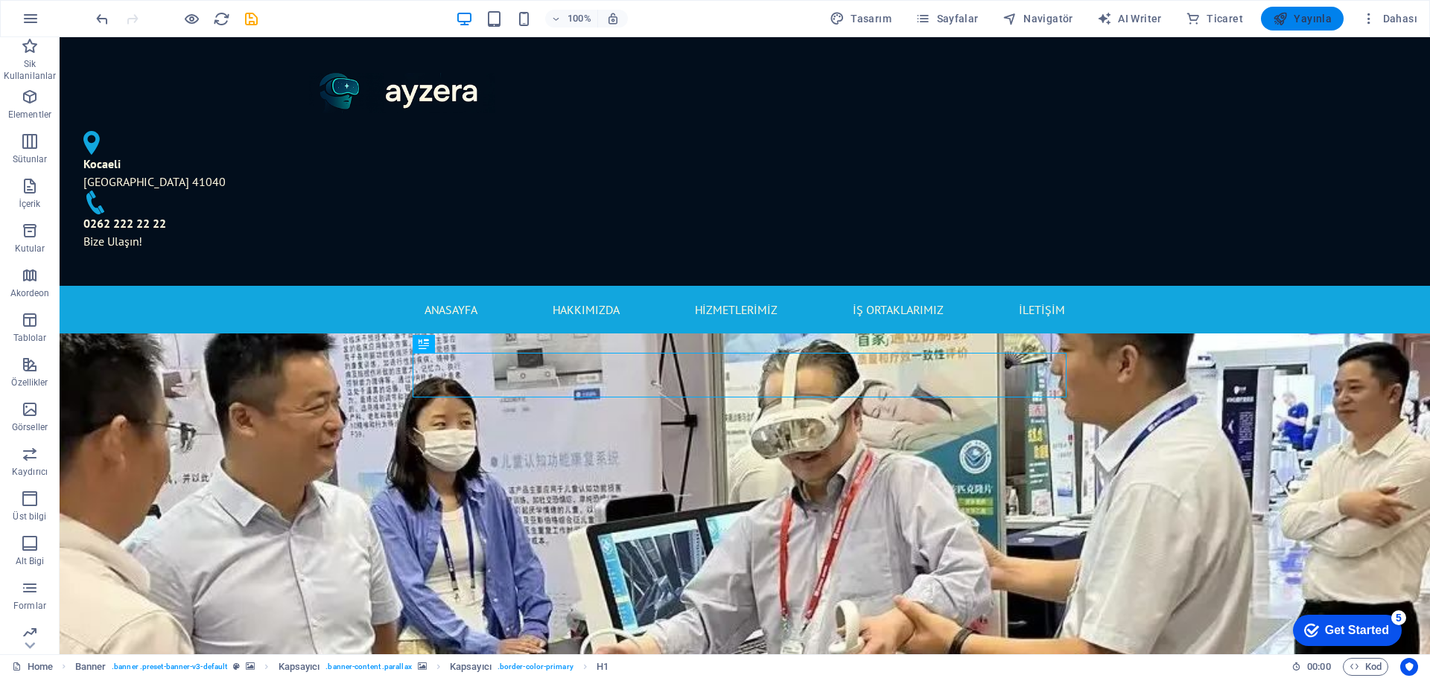
click at [1303, 25] on span "Yayınla" at bounding box center [1301, 18] width 59 height 15
